Goal: Task Accomplishment & Management: Complete application form

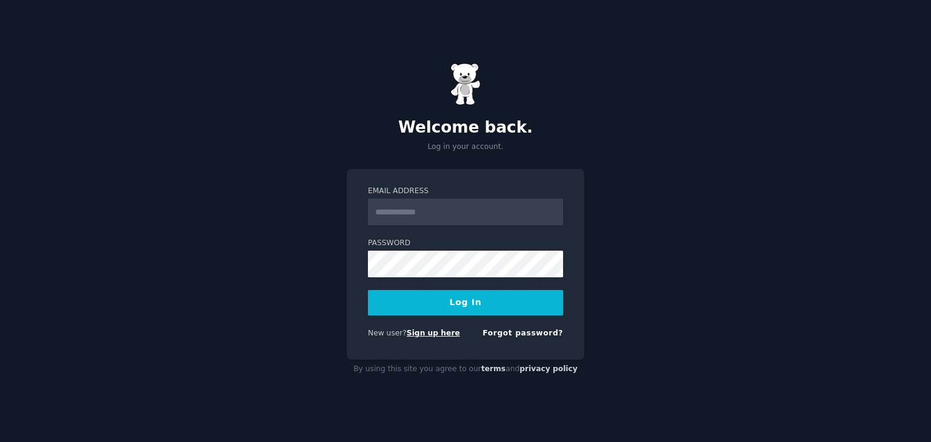
click at [410, 337] on link "Sign up here" at bounding box center [433, 333] width 53 height 8
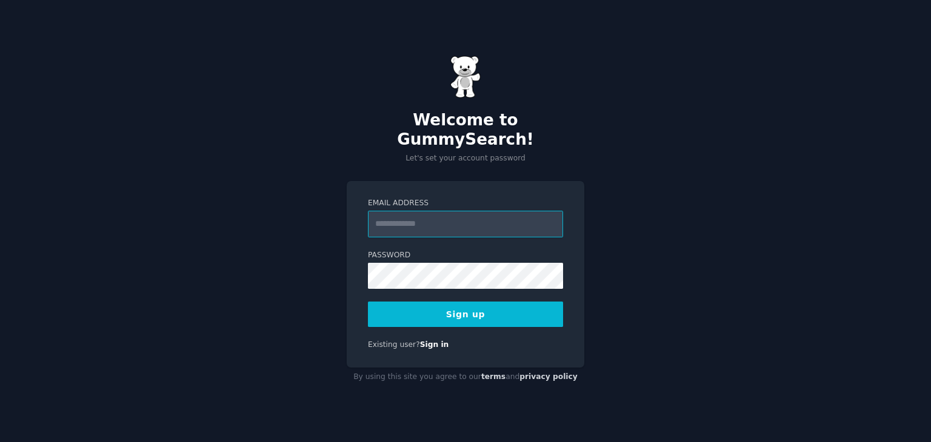
click at [399, 211] on input "Email Address" at bounding box center [465, 224] width 195 height 27
click at [314, 279] on div "Welcome to GummySearch! Let's set your account password Email Address Password …" at bounding box center [465, 221] width 931 height 442
click at [418, 211] on input "Email Address" at bounding box center [465, 224] width 195 height 27
type input "**********"
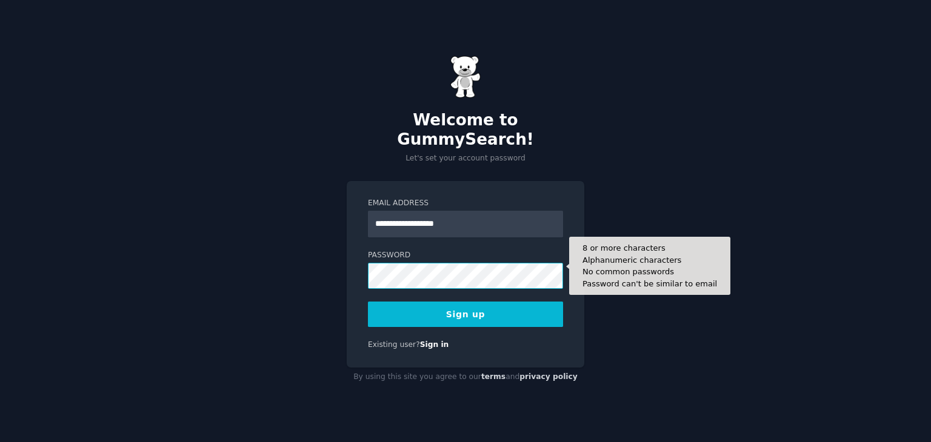
click at [368, 302] on button "Sign up" at bounding box center [465, 314] width 195 height 25
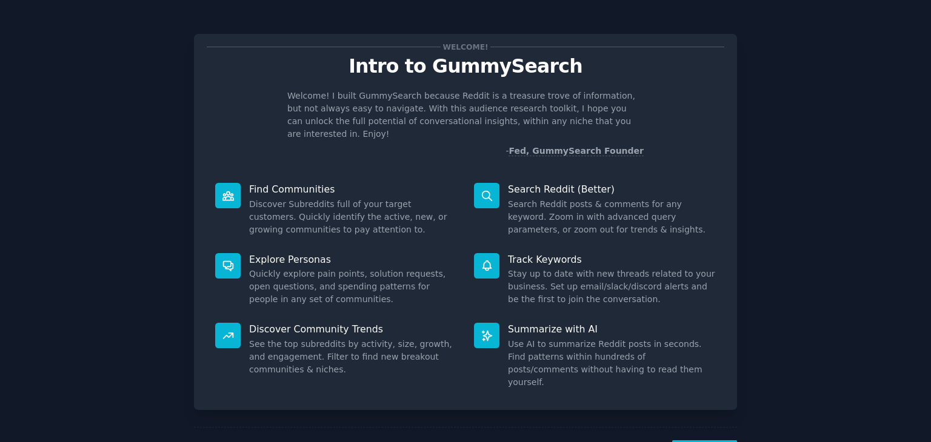
scroll to position [32, 0]
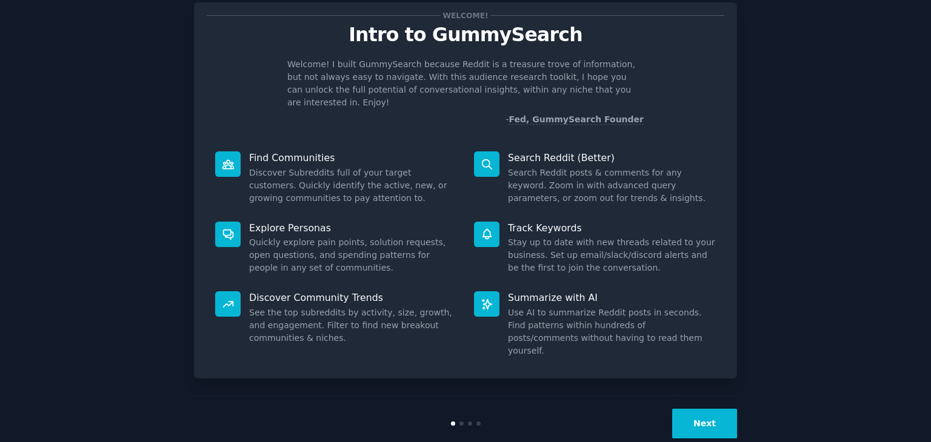
click at [703, 409] on button "Next" at bounding box center [704, 424] width 65 height 30
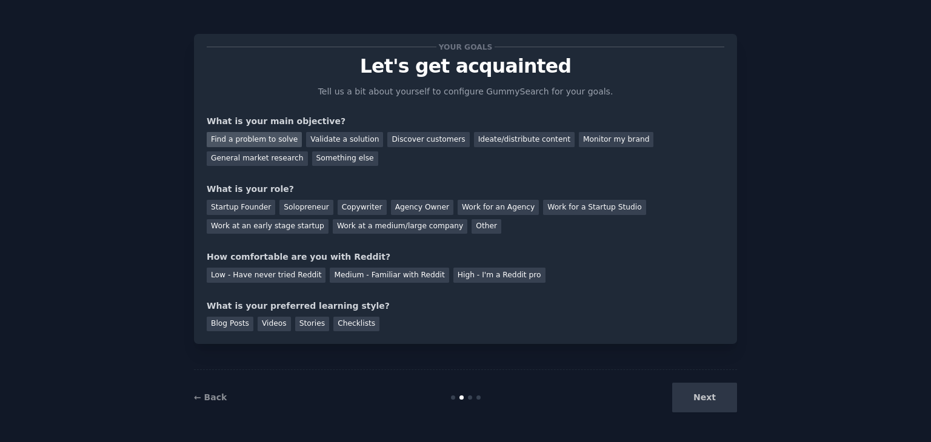
click at [263, 138] on div "Find a problem to solve" at bounding box center [254, 139] width 95 height 15
click at [330, 134] on div "Validate a solution" at bounding box center [344, 139] width 77 height 15
click at [223, 211] on div "Startup Founder" at bounding box center [241, 207] width 68 height 15
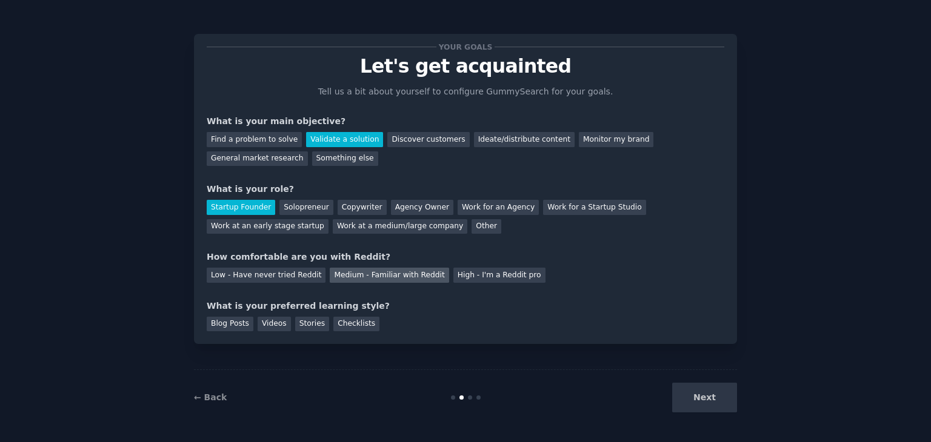
click at [331, 276] on div "Medium - Familiar with Reddit" at bounding box center [389, 275] width 119 height 15
click at [235, 321] on div "Blog Posts" at bounding box center [230, 324] width 47 height 15
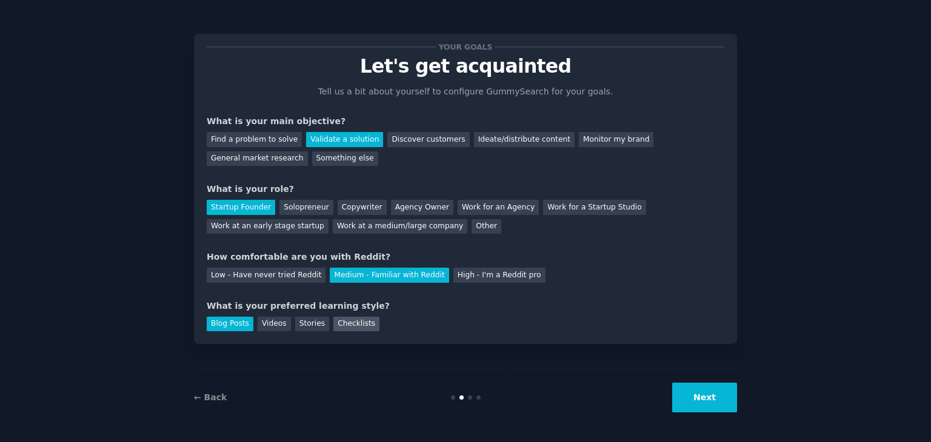
click at [337, 323] on div "Checklists" at bounding box center [356, 324] width 46 height 15
click at [720, 395] on button "Next" at bounding box center [704, 398] width 65 height 30
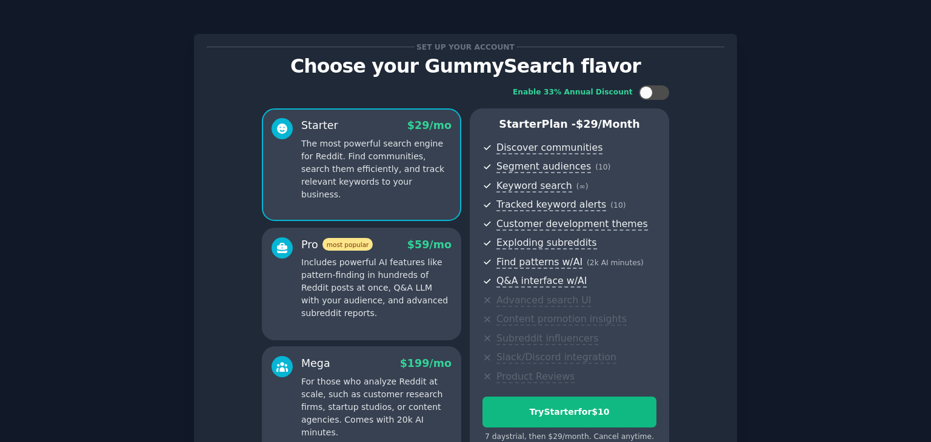
scroll to position [132, 0]
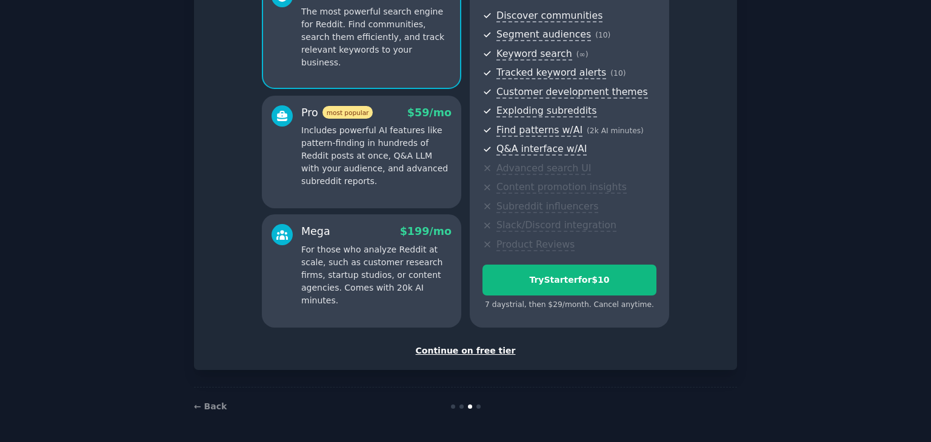
click at [473, 357] on div "Set up your account Choose your GummySearch flavor Enable 33% Annual Discount S…" at bounding box center [465, 136] width 543 height 468
click at [479, 354] on div "Continue on free tier" at bounding box center [466, 351] width 518 height 13
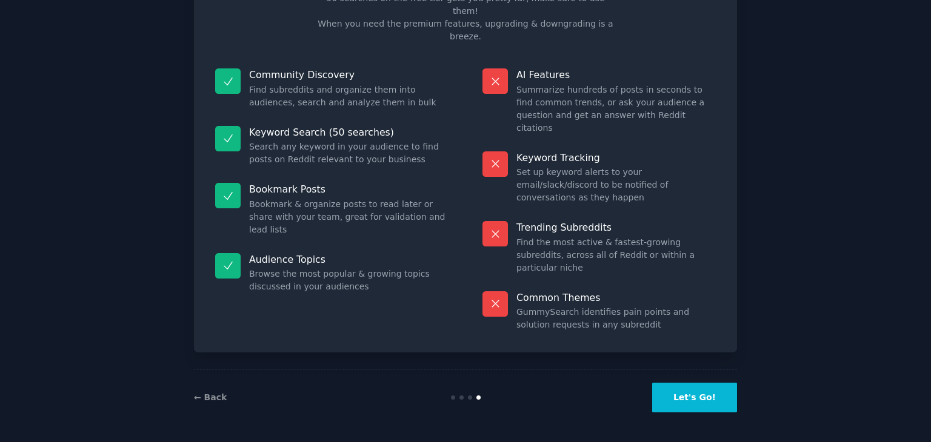
scroll to position [29, 0]
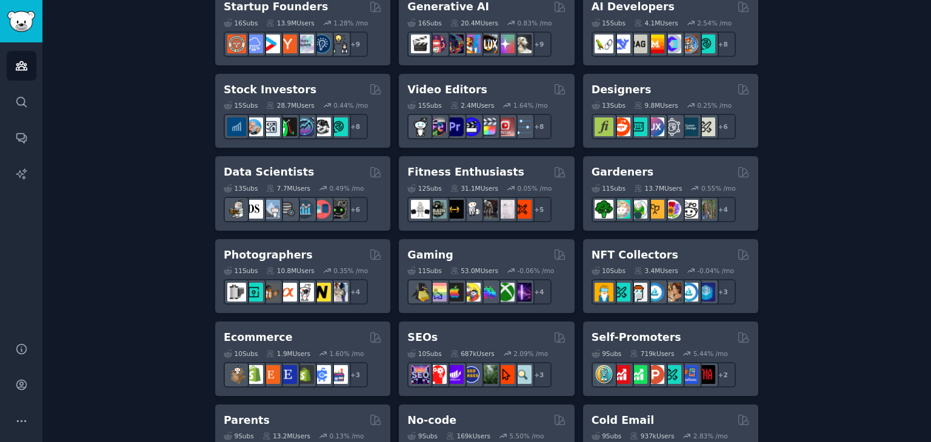
scroll to position [406, 0]
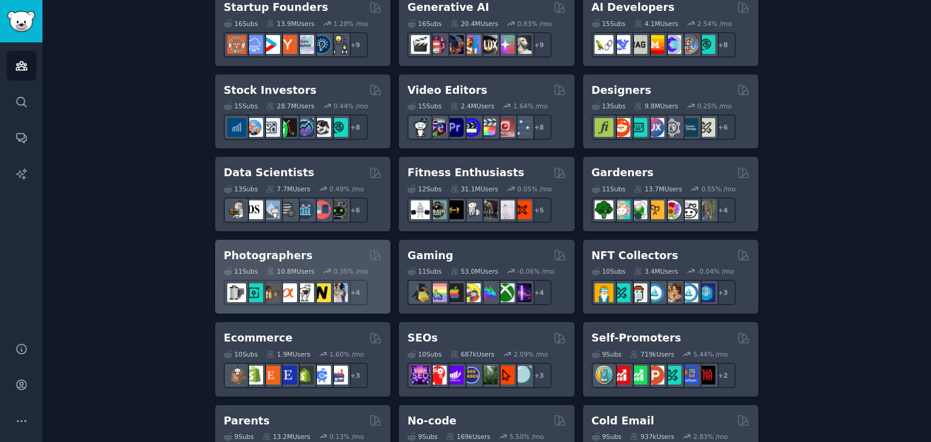
click at [292, 256] on h2 "Photographers" at bounding box center [268, 255] width 89 height 15
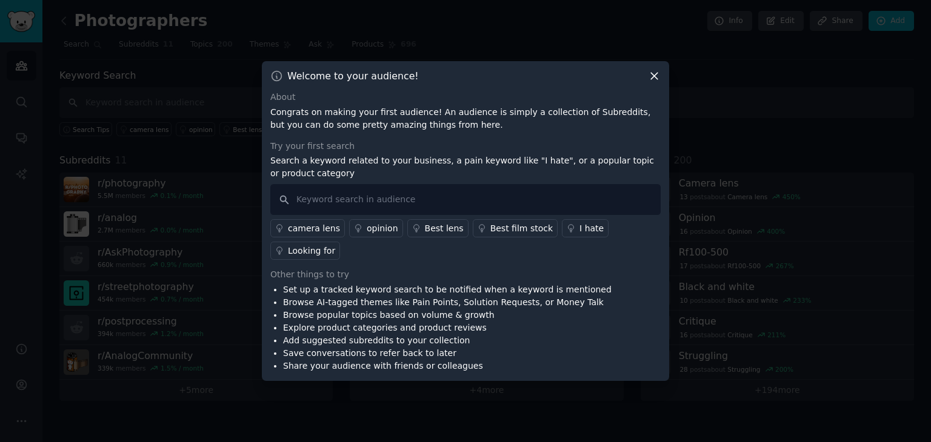
click at [313, 235] on div "camera lens" at bounding box center [314, 228] width 52 height 13
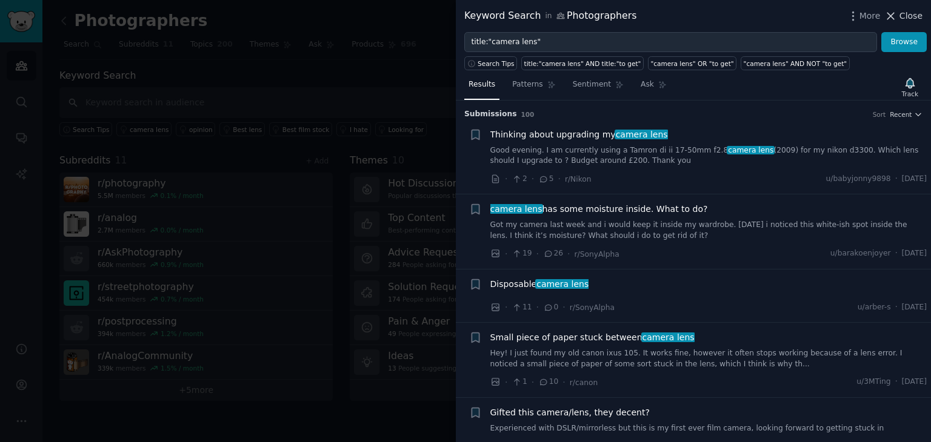
click at [892, 17] on icon at bounding box center [890, 16] width 13 height 13
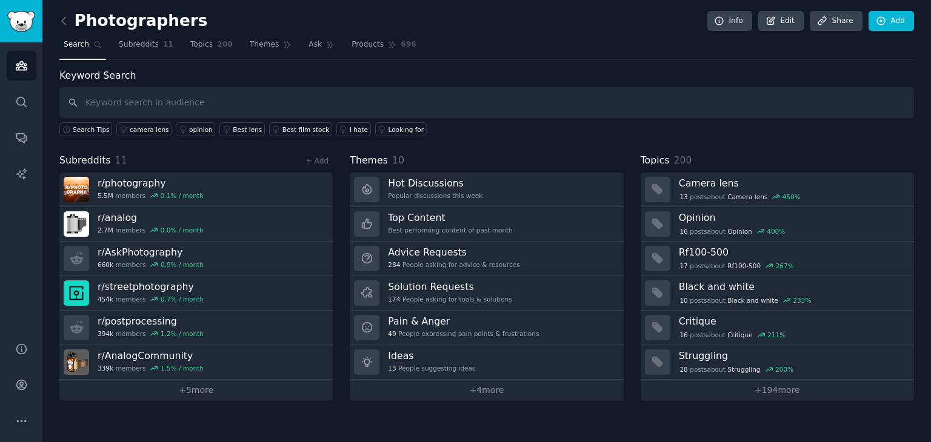
click at [145, 16] on h2 "Photographers" at bounding box center [133, 21] width 148 height 19
click at [203, 22] on div "Photographers Info Edit Share Add" at bounding box center [486, 23] width 855 height 25
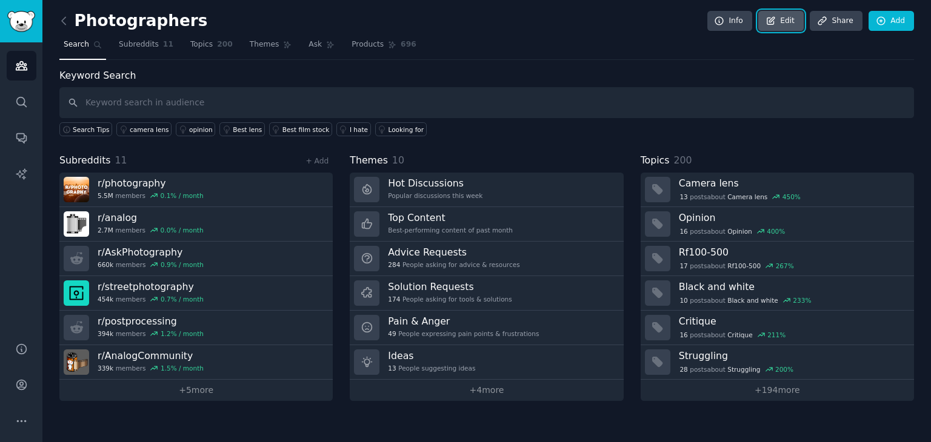
click at [783, 21] on link "Edit" at bounding box center [780, 21] width 45 height 21
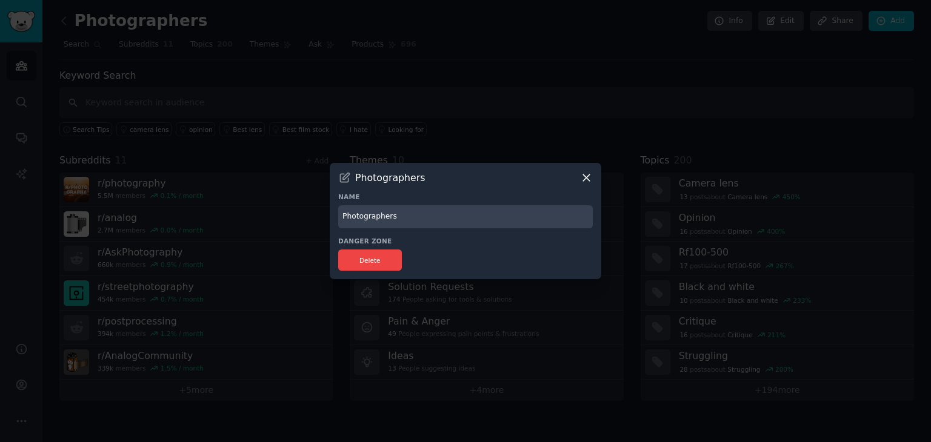
click at [585, 173] on icon at bounding box center [586, 178] width 13 height 13
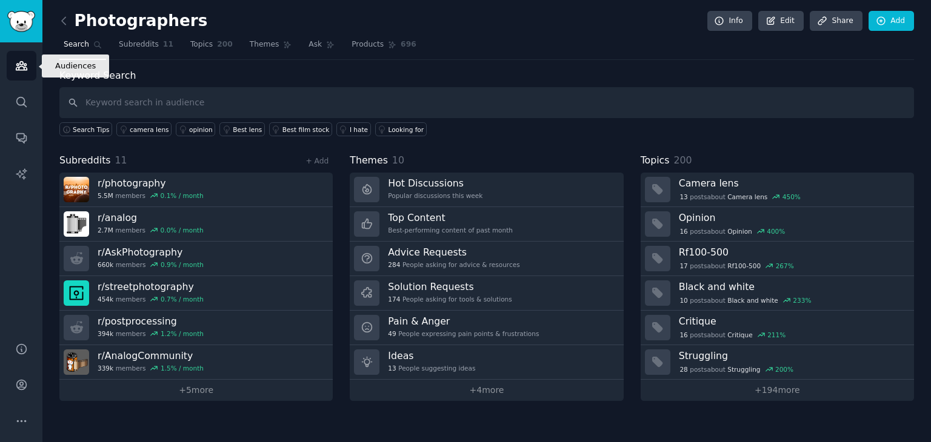
click at [28, 61] on link "Audiences" at bounding box center [22, 66] width 30 height 30
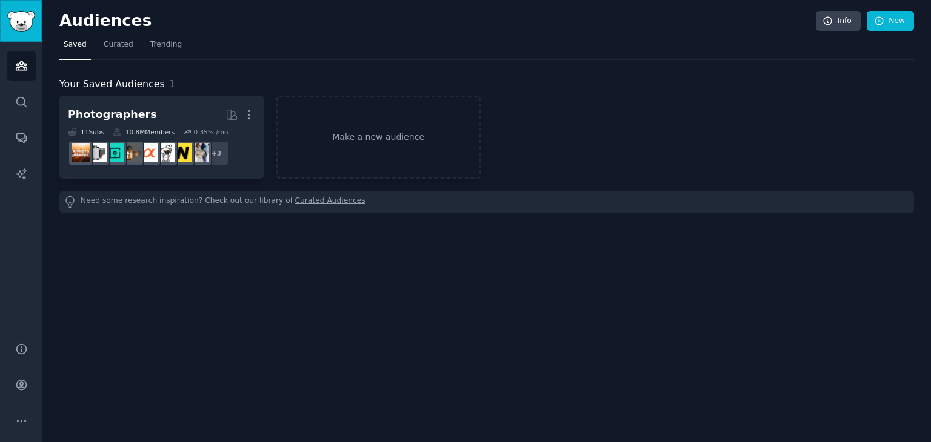
click at [14, 27] on img "Sidebar" at bounding box center [21, 21] width 28 height 21
click at [365, 133] on link "Make a new audience" at bounding box center [378, 137] width 204 height 83
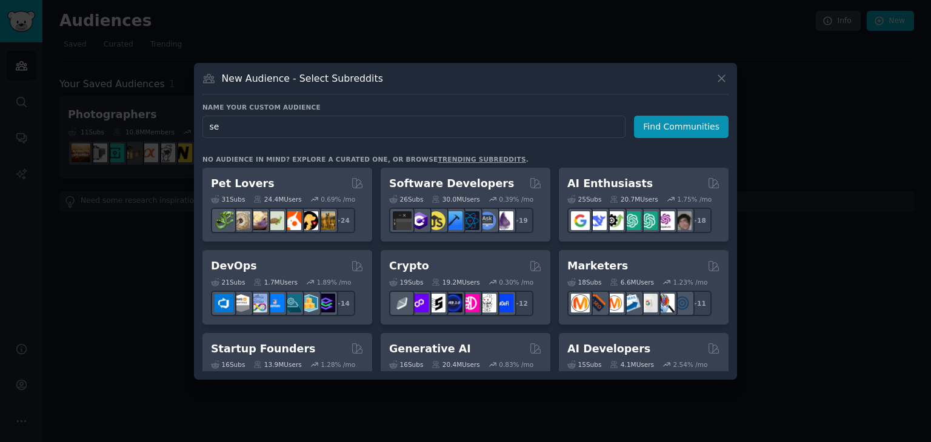
type input "s"
type input "roofers marketing"
click at [657, 121] on button "Find Communities" at bounding box center [681, 127] width 95 height 22
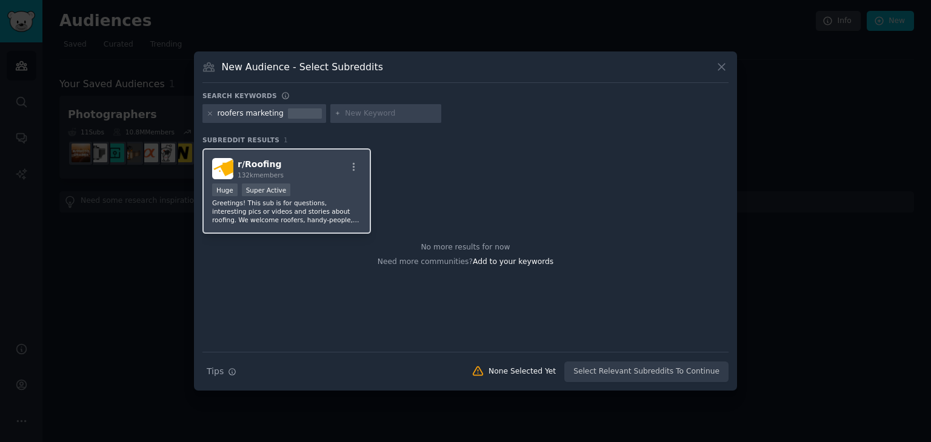
click at [325, 213] on p "Greetings! This sub is for questions, interesting pics or videos and stories ab…" at bounding box center [286, 211] width 149 height 25
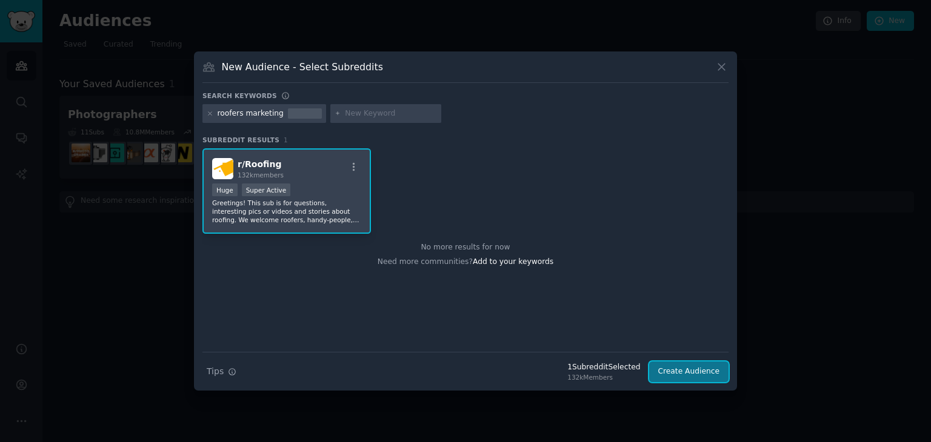
click at [699, 378] on button "Create Audience" at bounding box center [689, 372] width 80 height 21
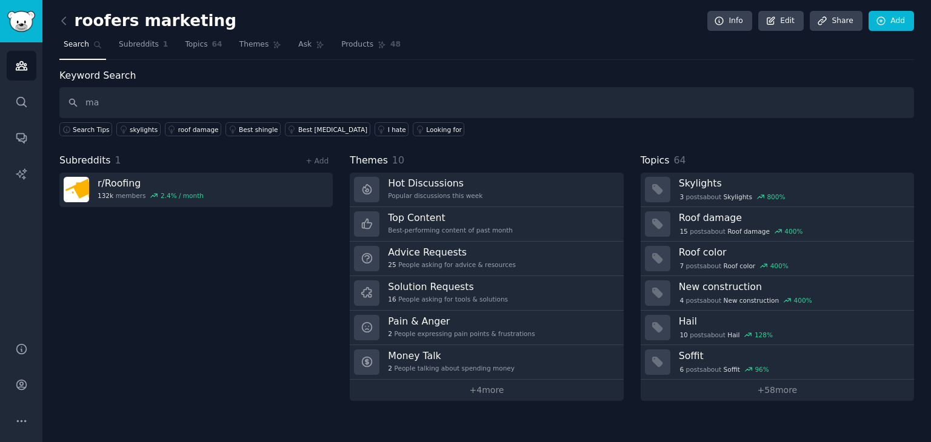
type input "m"
type input "seo"
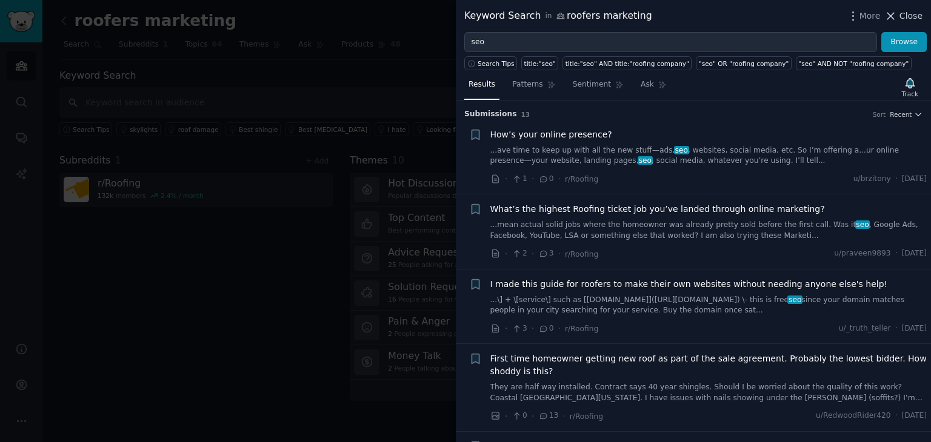
click at [897, 18] on icon at bounding box center [890, 16] width 13 height 13
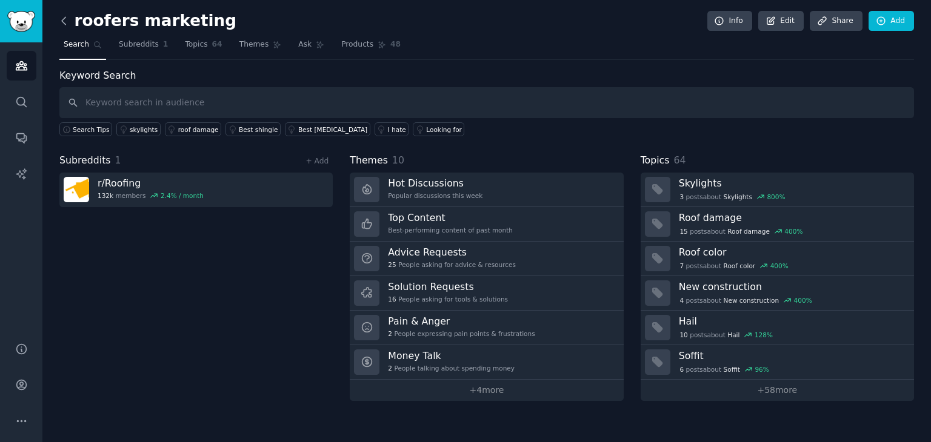
click at [64, 19] on icon at bounding box center [64, 21] width 13 height 13
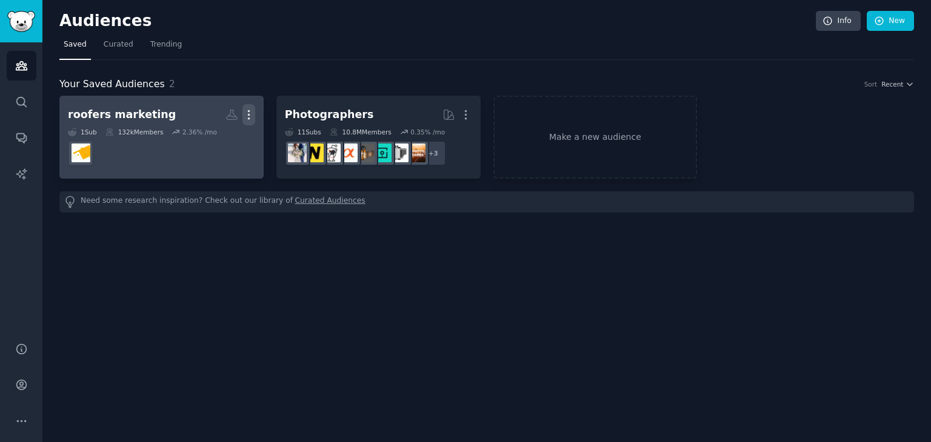
click at [245, 116] on icon "button" at bounding box center [248, 114] width 13 height 13
click at [221, 136] on p "Delete" at bounding box center [216, 140] width 28 height 13
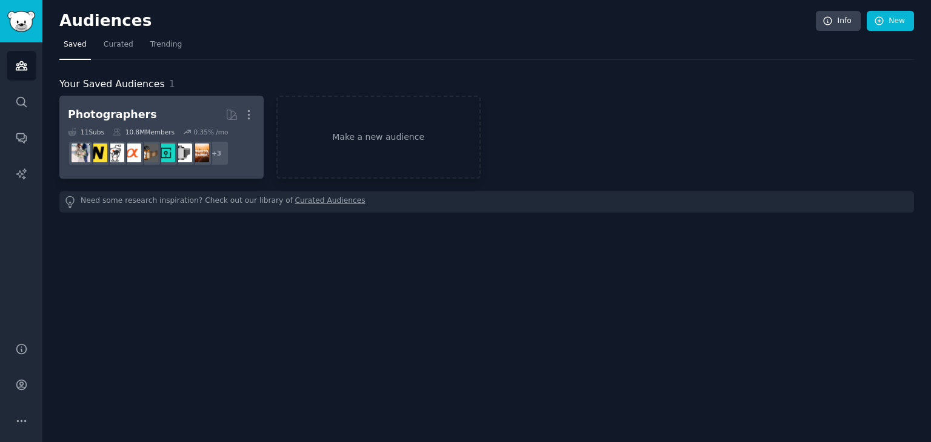
click at [166, 121] on h2 "Photographers Curated by GummySearch More" at bounding box center [161, 114] width 187 height 21
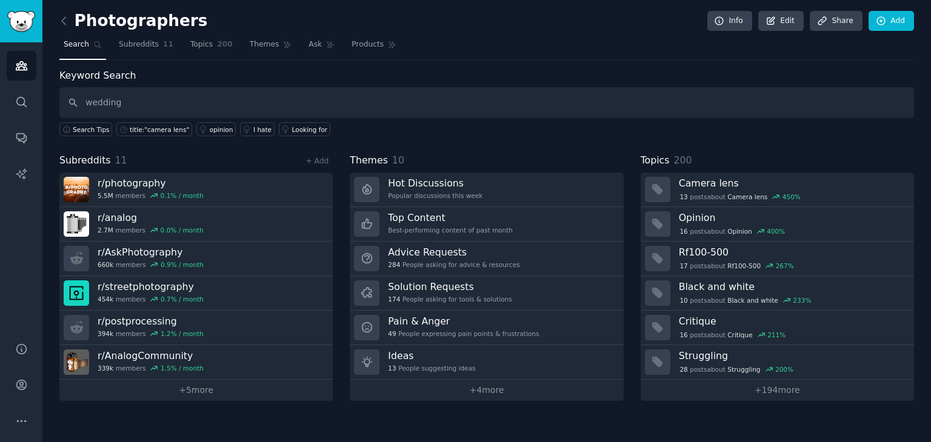
type input "wedding"
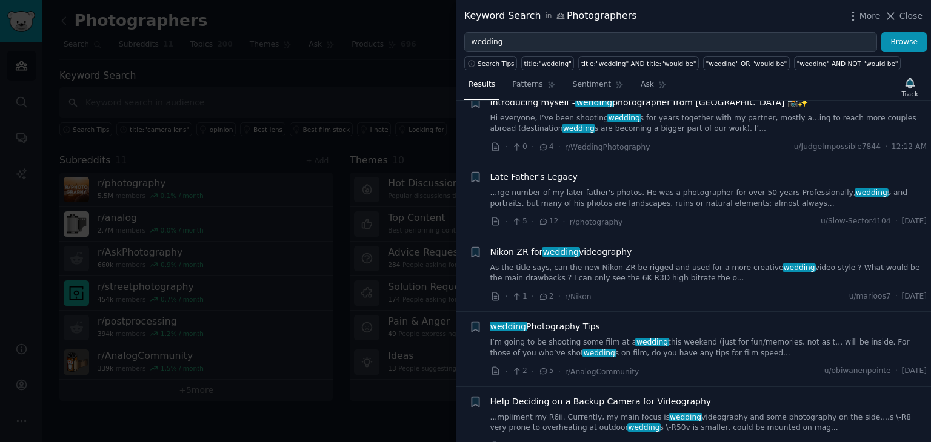
scroll to position [375, 0]
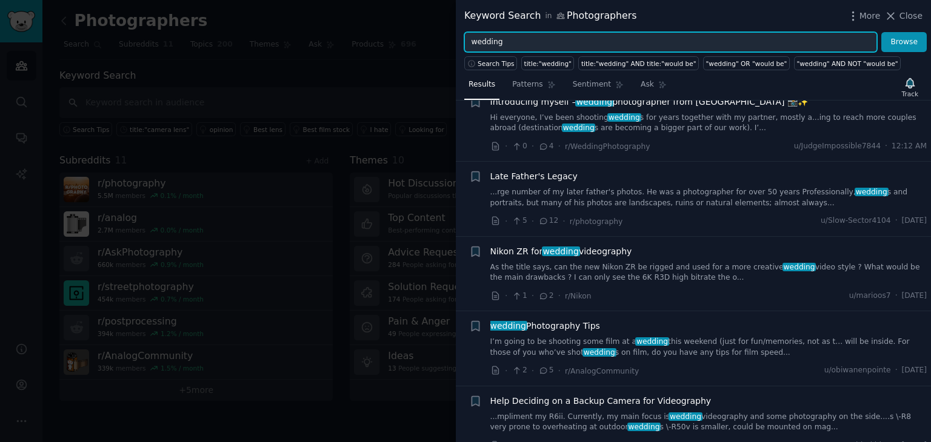
click at [542, 42] on input "wedding" at bounding box center [670, 42] width 413 height 21
type input "seo"
click at [881, 32] on button "Browse" at bounding box center [903, 42] width 45 height 21
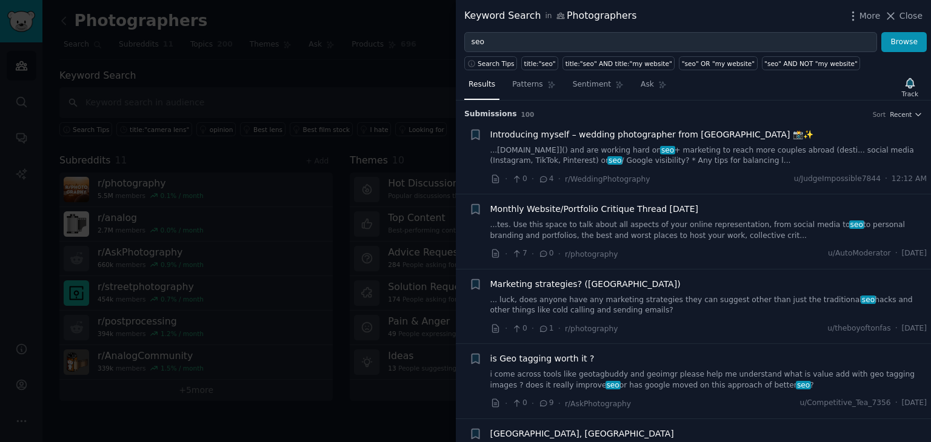
click at [699, 136] on span "Introducing myself – wedding photographer from [GEOGRAPHIC_DATA] 📸✨" at bounding box center [651, 134] width 323 height 13
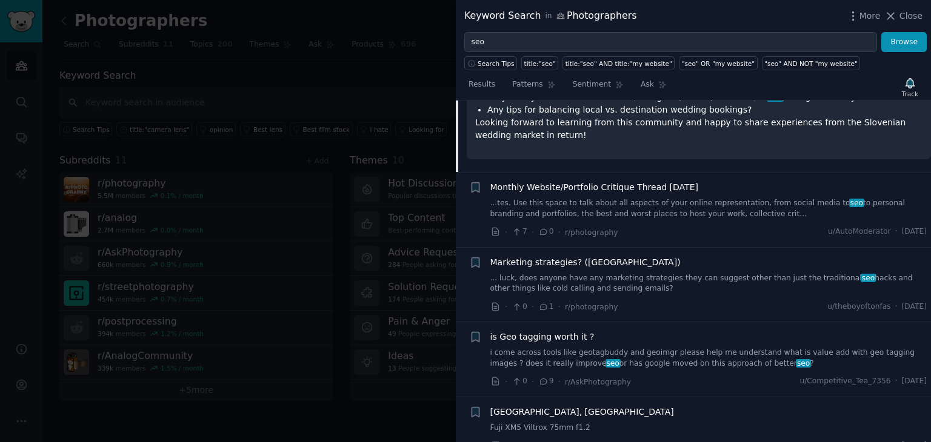
scroll to position [307, 0]
click at [562, 272] on link "... luck, does anyone have any marketing strategies they can suggest other than…" at bounding box center [708, 282] width 437 height 21
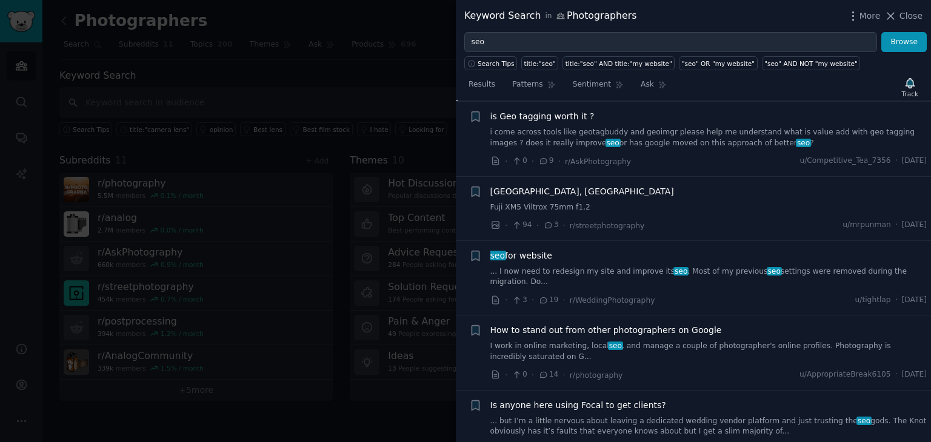
scroll to position [427, 0]
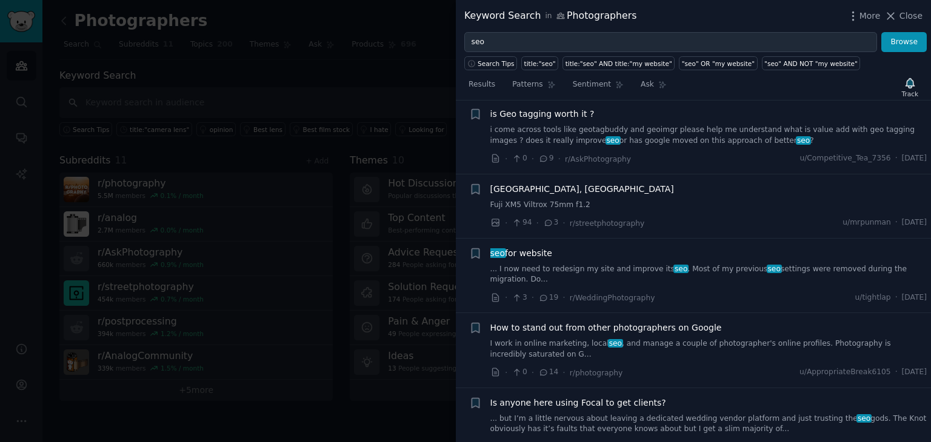
click at [573, 268] on link "... I now need to redesign my site and improve its seo . Most of my previous se…" at bounding box center [708, 274] width 437 height 21
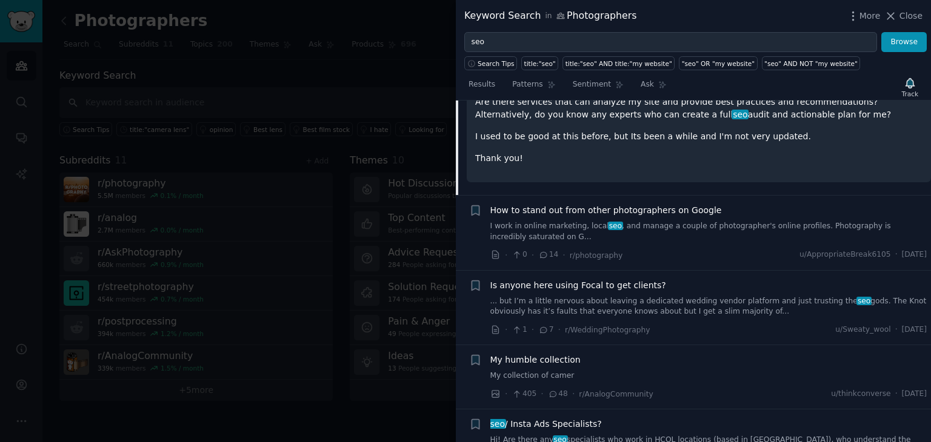
scroll to position [570, 0]
click at [545, 221] on link "I work in online marketing, local seo , and manage a couple of photographer's o…" at bounding box center [708, 231] width 437 height 21
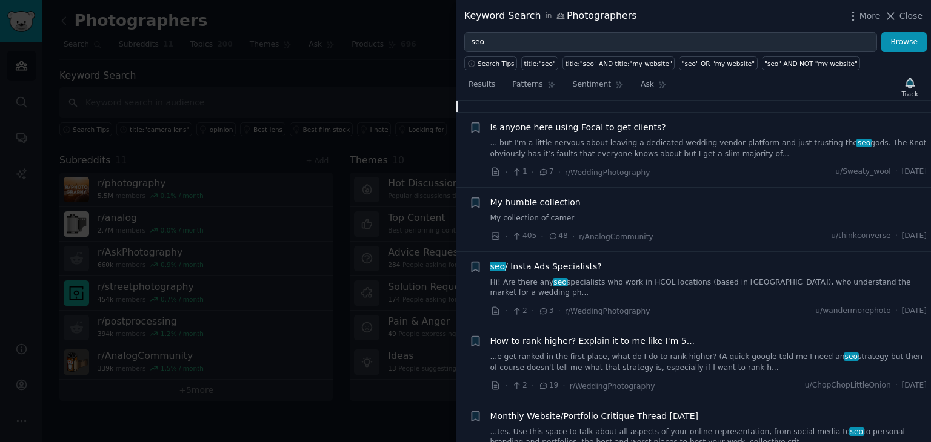
scroll to position [796, 0]
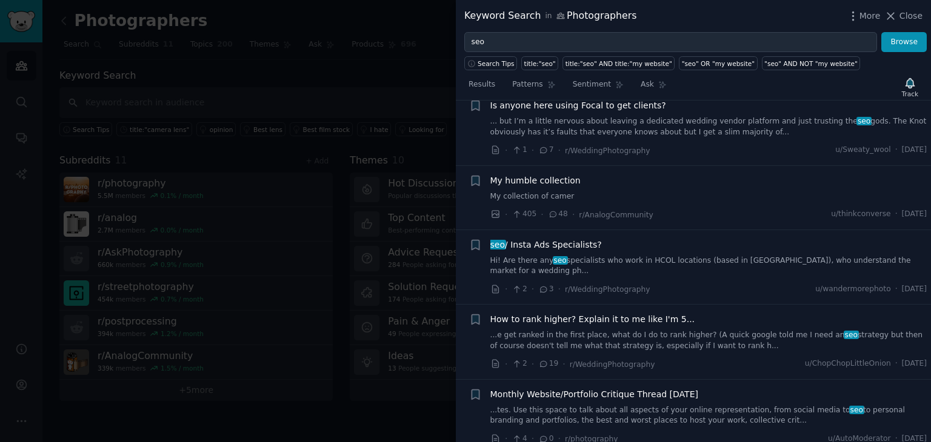
click at [583, 256] on link "Hi! Are there any seo specialists who work in [GEOGRAPHIC_DATA] locations (base…" at bounding box center [708, 266] width 437 height 21
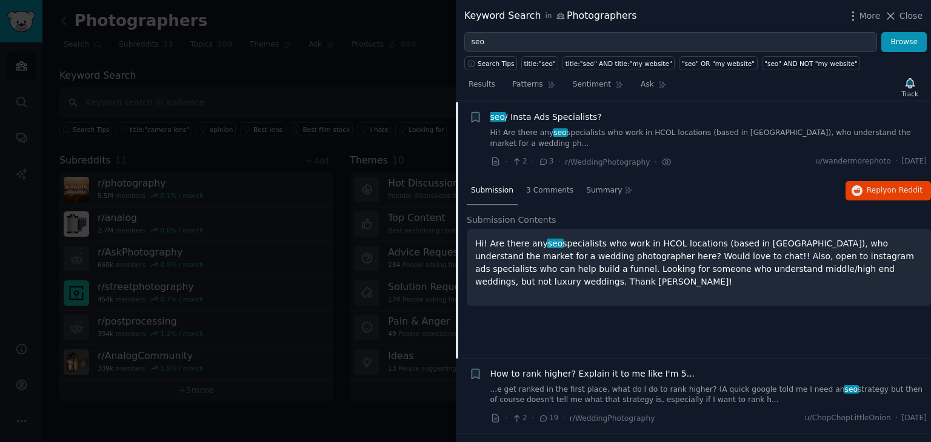
scroll to position [675, 0]
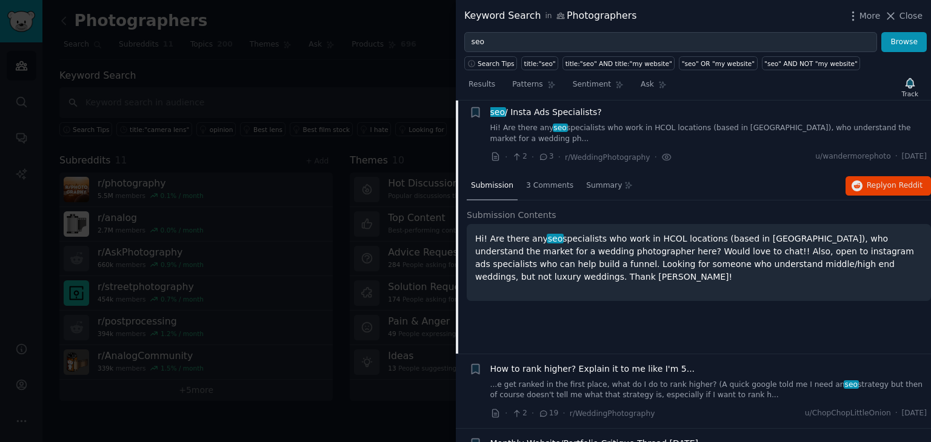
drag, startPoint x: 525, startPoint y: 243, endPoint x: 478, endPoint y: 243, distance: 47.3
click at [478, 243] on p "Hi! Are there any seo specialists who work in [GEOGRAPHIC_DATA] locations (base…" at bounding box center [698, 258] width 447 height 51
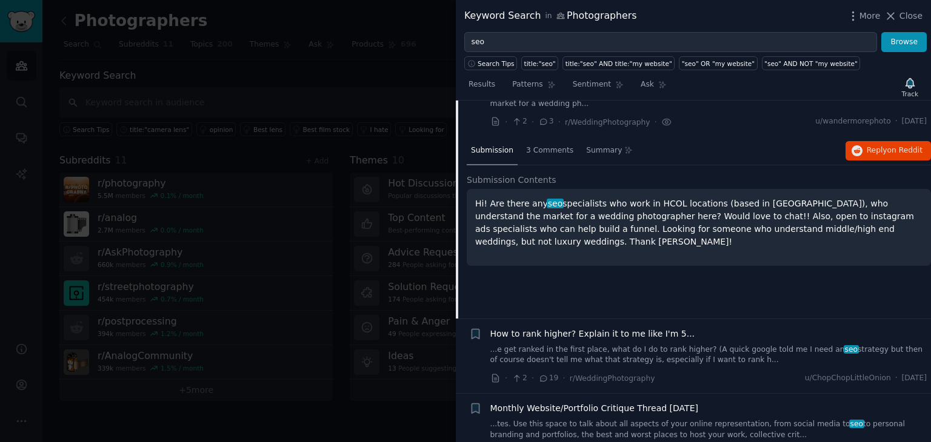
scroll to position [711, 0]
